Goal: Complete application form: Complete application form

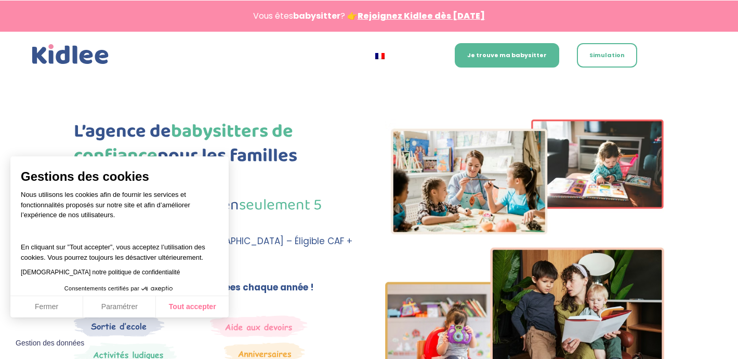
click at [191, 310] on button "Tout accepter" at bounding box center [192, 307] width 73 height 22
checkbox input "true"
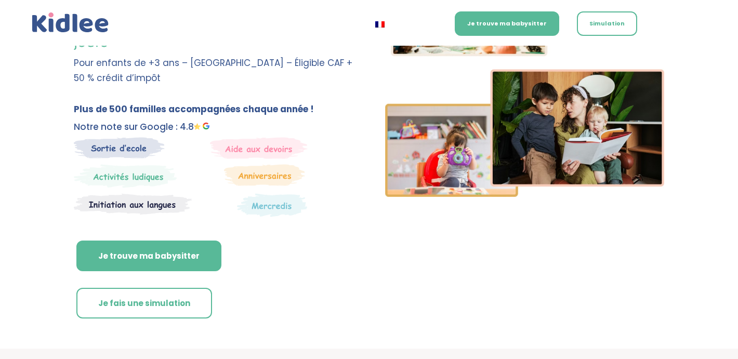
scroll to position [181, 0]
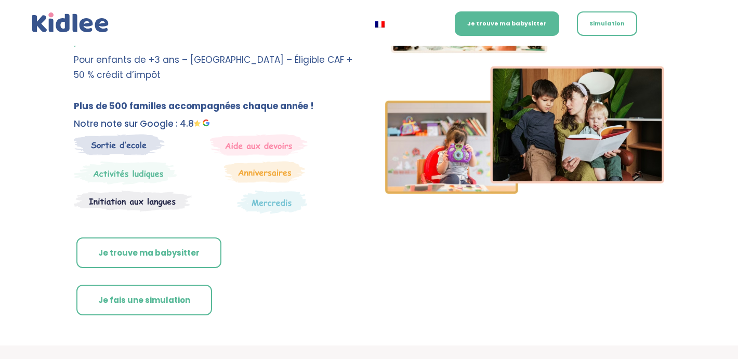
click at [149, 248] on link "Je trouve ma babysitter" at bounding box center [148, 252] width 145 height 31
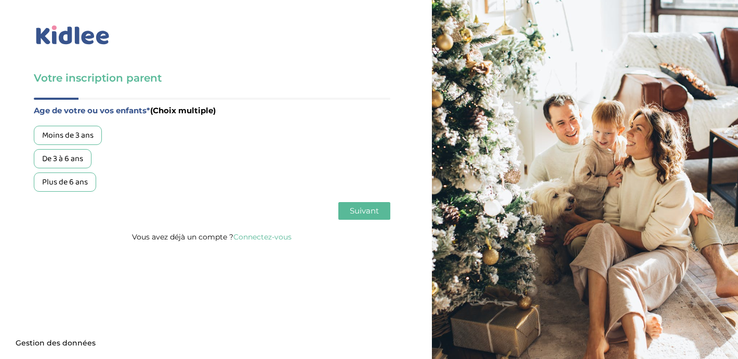
click at [87, 136] on div "Moins de 3 ans" at bounding box center [68, 135] width 68 height 19
click at [79, 152] on div "De 3 à 6 ans" at bounding box center [63, 158] width 58 height 19
click at [378, 214] on span "Suivant" at bounding box center [364, 211] width 29 height 10
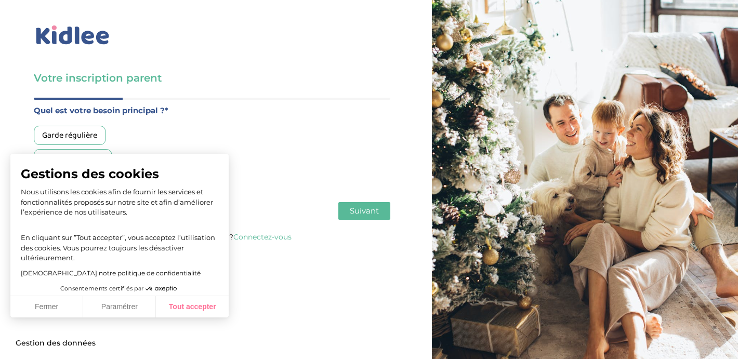
click at [196, 314] on button "Tout accepter" at bounding box center [192, 307] width 73 height 22
checkbox input "true"
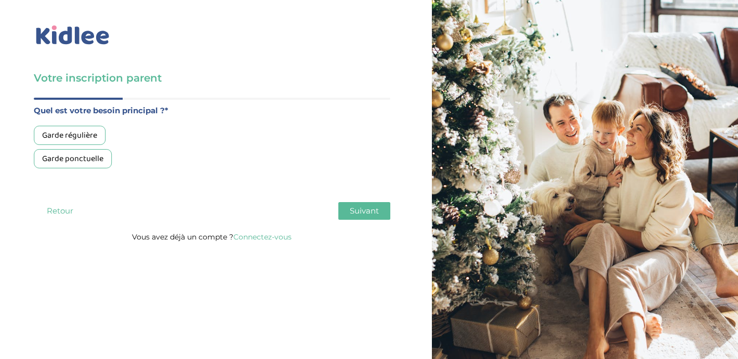
click at [94, 157] on div "Garde ponctuelle" at bounding box center [73, 158] width 78 height 19
click at [364, 208] on span "Suivant" at bounding box center [364, 211] width 29 height 10
click at [93, 137] on div "Moins de 30h/mois" at bounding box center [75, 135] width 83 height 19
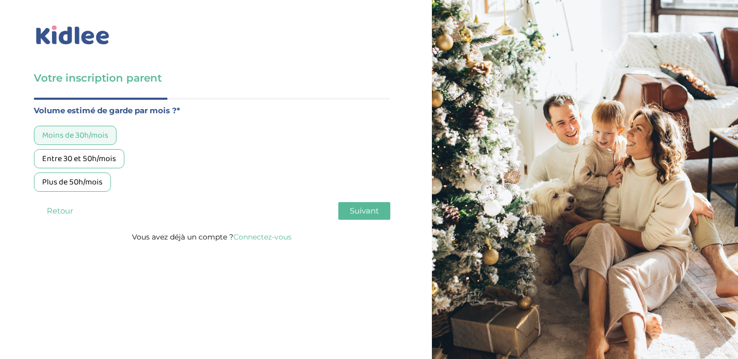
click at [367, 214] on span "Suivant" at bounding box center [364, 211] width 29 height 10
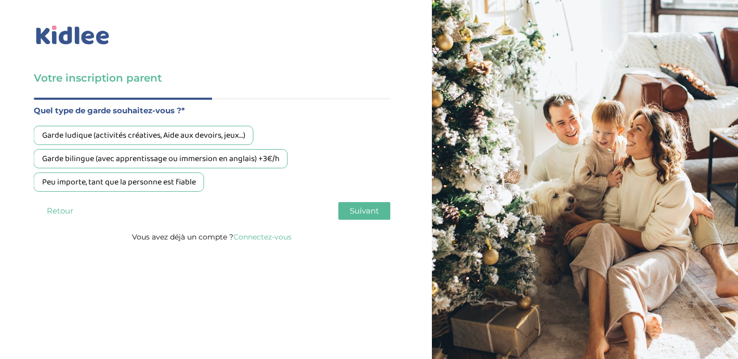
click at [170, 129] on div "Garde ludique (activités créatives, Aide aux devoirs, jeux…)" at bounding box center [144, 135] width 220 height 19
click at [363, 208] on span "Suivant" at bounding box center [364, 211] width 29 height 10
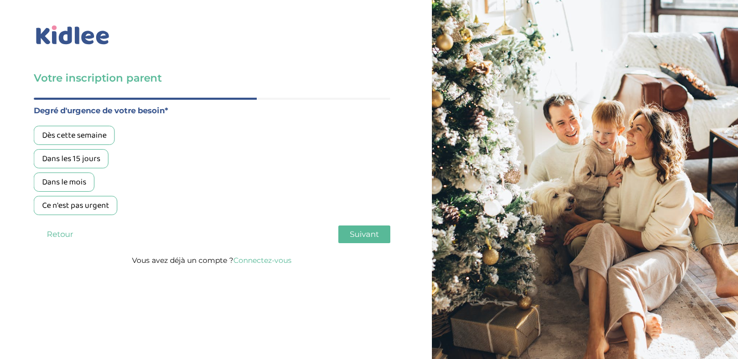
click at [77, 185] on div "Dans le mois" at bounding box center [64, 182] width 61 height 19
click at [372, 237] on span "Suivant" at bounding box center [364, 234] width 29 height 10
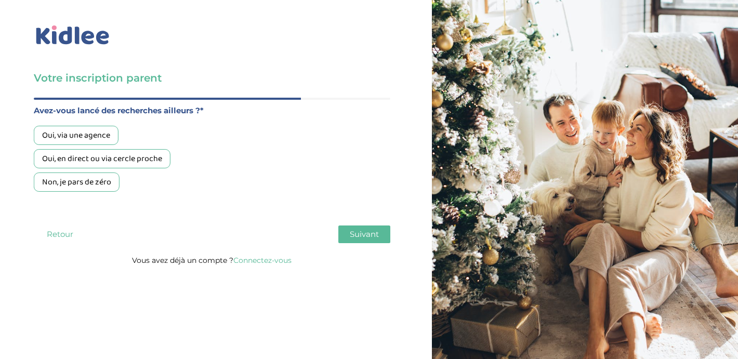
click at [64, 190] on div "Non, je pars de zéro" at bounding box center [77, 182] width 86 height 19
click at [356, 234] on span "Suivant" at bounding box center [364, 234] width 29 height 10
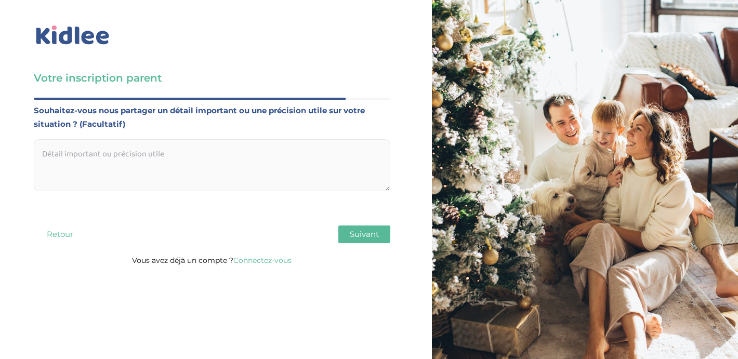
click at [356, 234] on span "Suivant" at bounding box center [364, 234] width 29 height 10
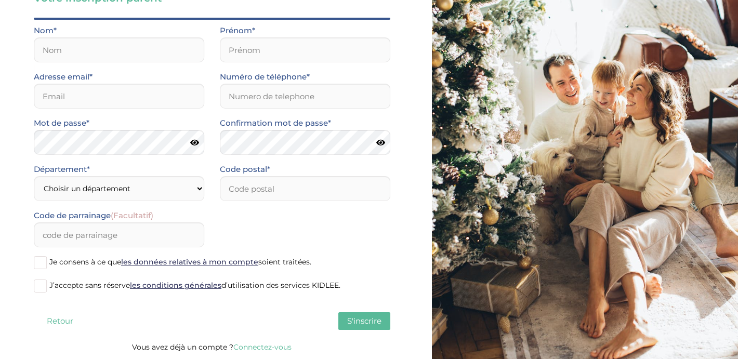
scroll to position [80, 0]
